Goal: Information Seeking & Learning: Learn about a topic

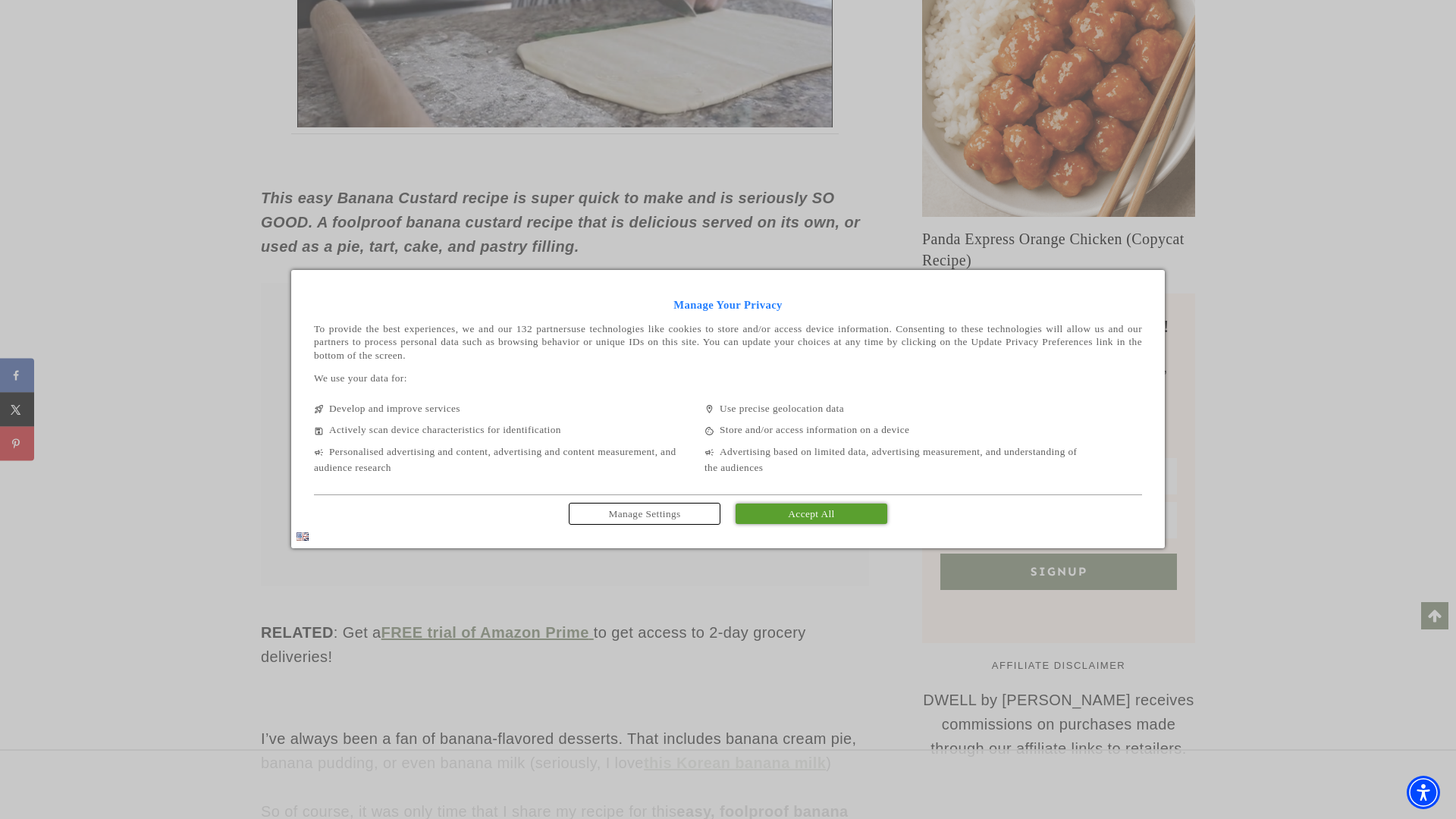
scroll to position [1053, 0]
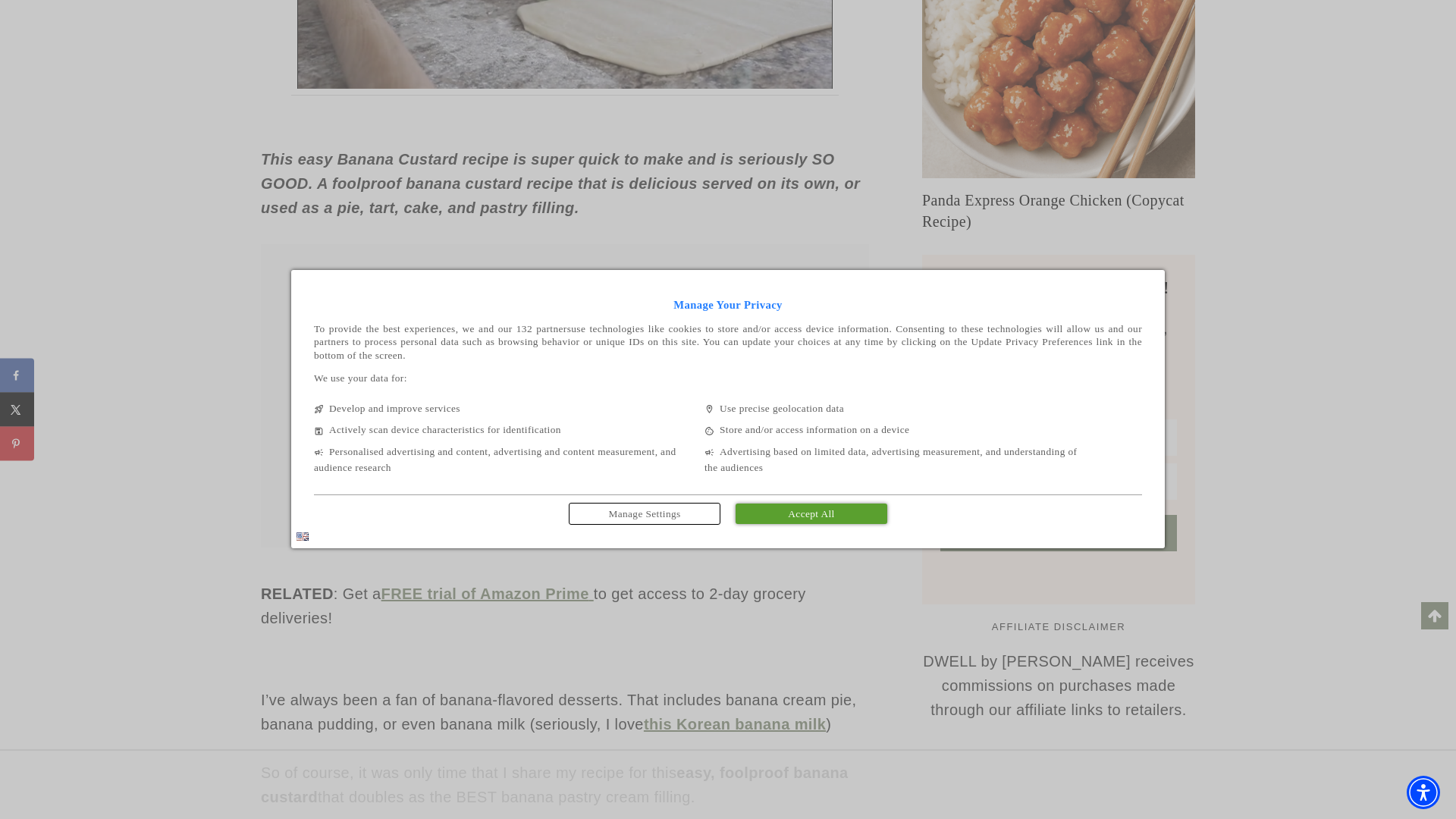
click at [812, 515] on span "Accept All" at bounding box center [811, 513] width 46 height 11
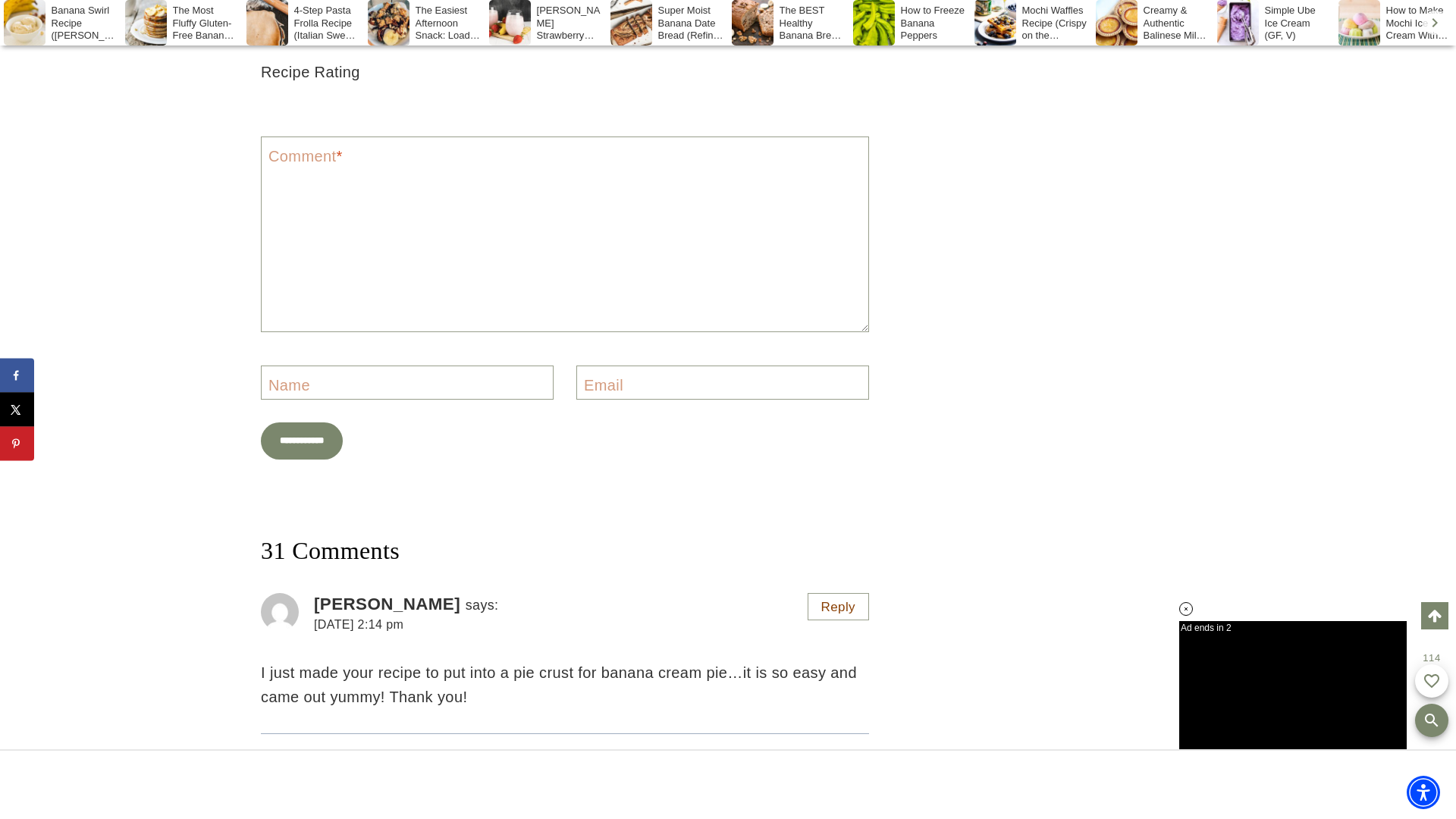
scroll to position [11471, 0]
